Goal: Navigation & Orientation: Find specific page/section

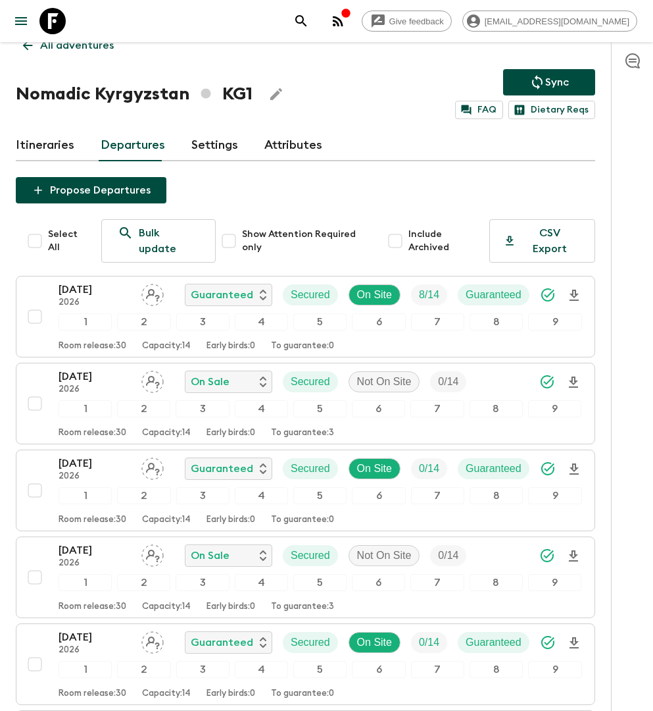
scroll to position [3, 0]
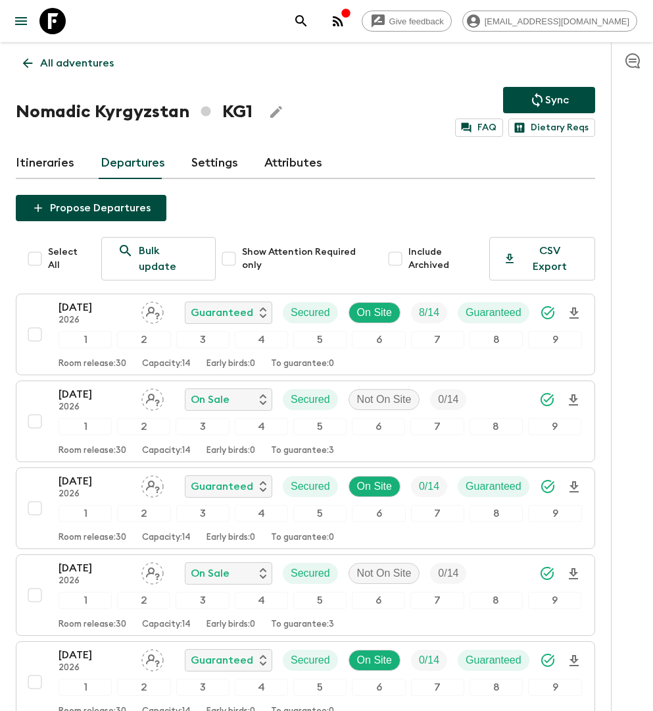
click at [72, 64] on p "All adventures" at bounding box center [77, 63] width 74 height 16
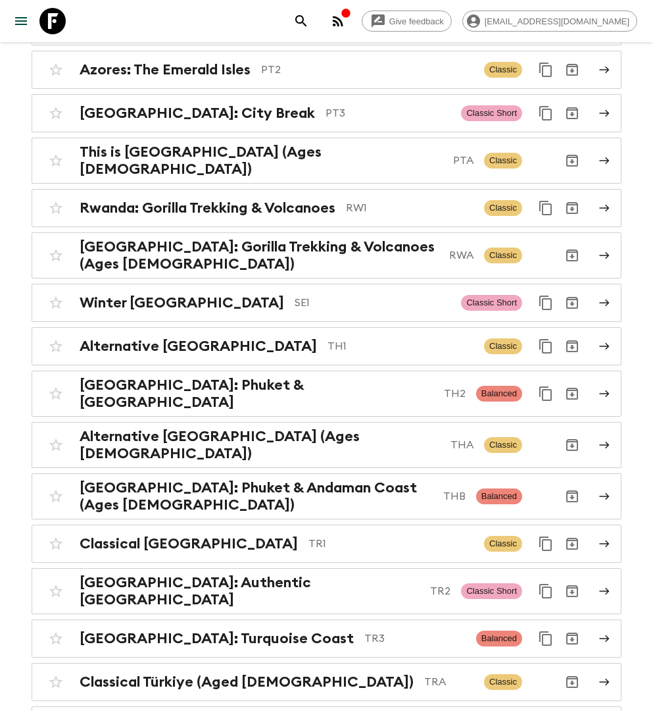
scroll to position [5366, 0]
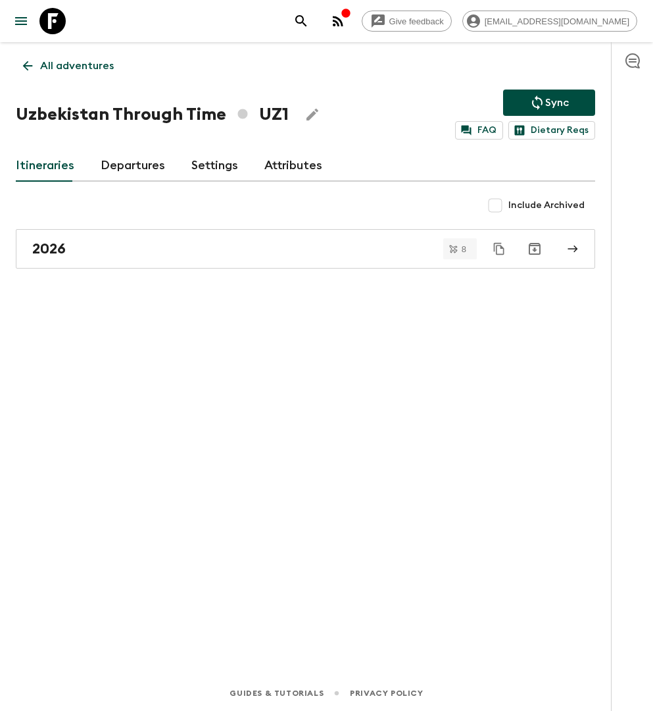
click at [121, 159] on link "Departures" at bounding box center [133, 166] width 64 height 32
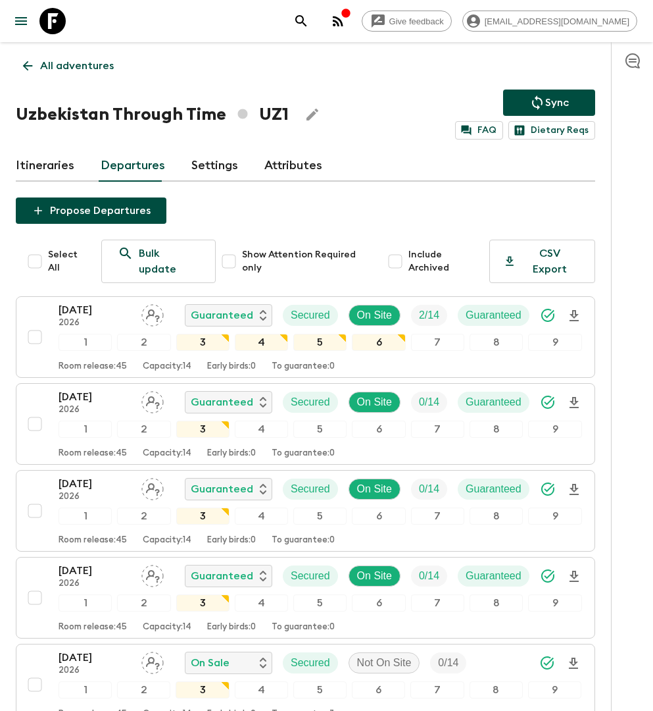
click at [68, 64] on p "All adventures" at bounding box center [77, 66] width 74 height 16
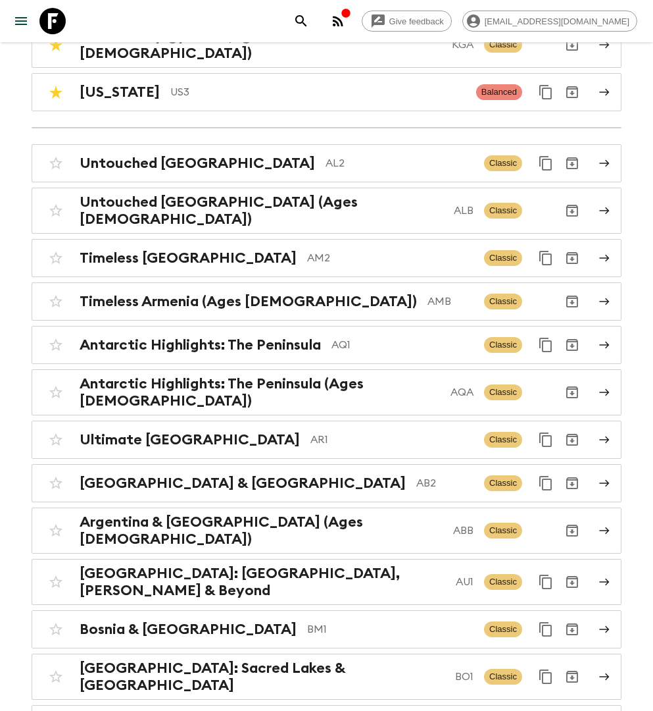
scroll to position [306, 0]
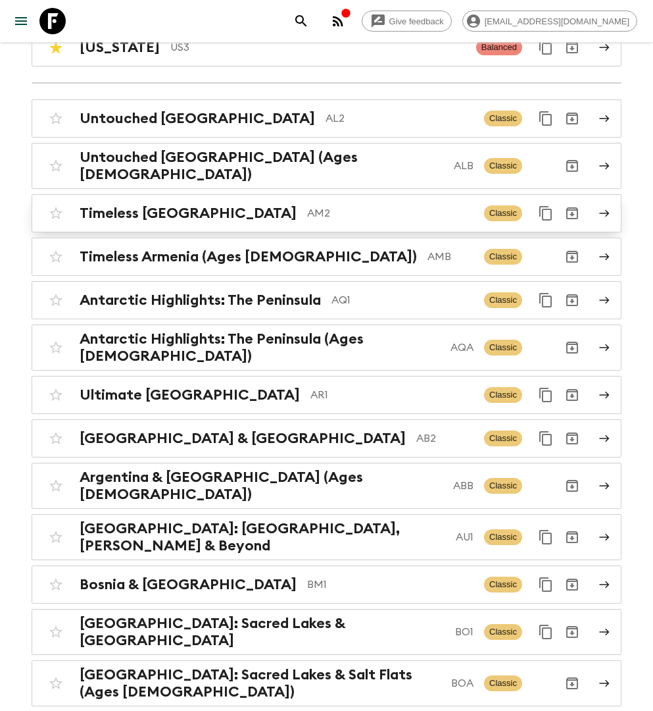
click at [197, 205] on h2 "Timeless [GEOGRAPHIC_DATA]" at bounding box center [188, 213] width 217 height 17
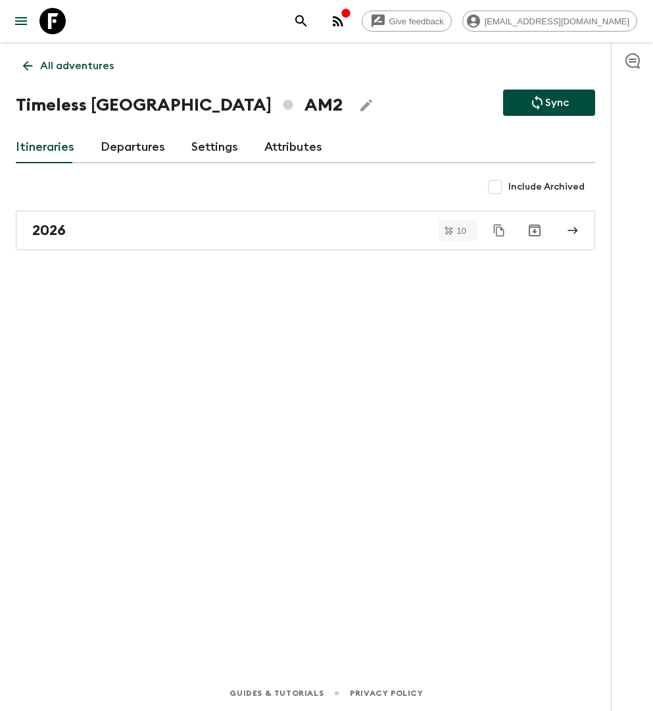
click at [125, 147] on link "Departures" at bounding box center [133, 148] width 64 height 32
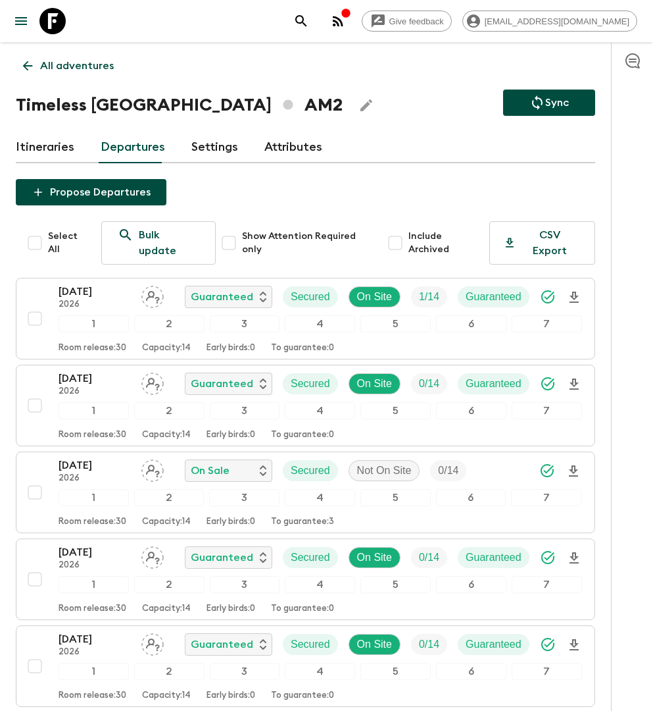
click at [91, 65] on p "All adventures" at bounding box center [77, 66] width 74 height 16
